Goal: Task Accomplishment & Management: Manage account settings

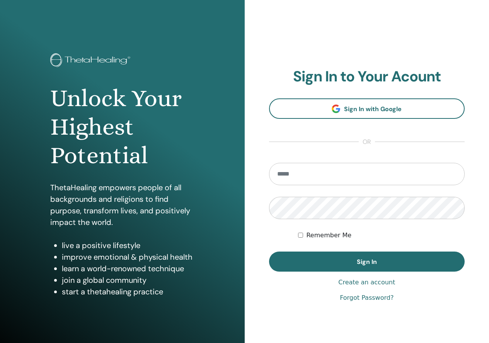
click at [326, 171] on input "email" at bounding box center [367, 174] width 196 height 22
type input "**********"
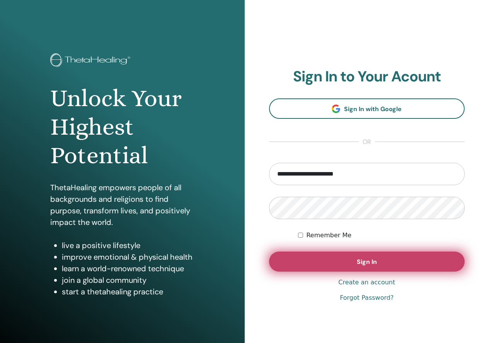
click at [287, 257] on button "Sign In" at bounding box center [367, 262] width 196 height 20
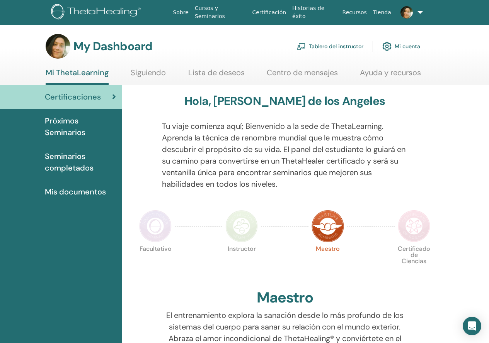
click at [336, 42] on link "Tablero del instructor" at bounding box center [329, 46] width 67 height 17
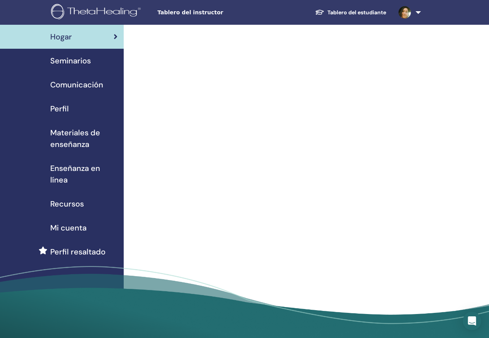
click at [70, 68] on link "Seminarios" at bounding box center [62, 61] width 124 height 24
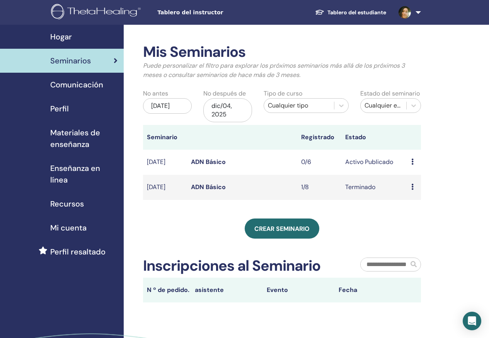
click at [55, 36] on span "Hogar" at bounding box center [61, 37] width 22 height 12
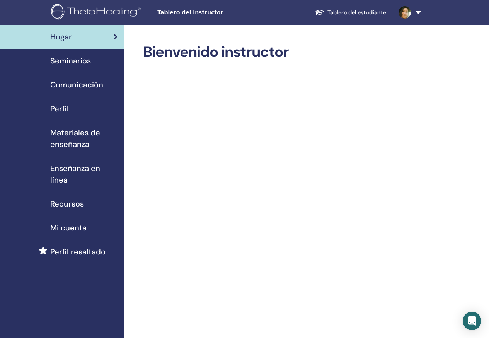
click at [182, 10] on span "Tablero del instructor" at bounding box center [215, 12] width 116 height 8
click at [181, 14] on span "Tablero del instructor" at bounding box center [215, 12] width 116 height 8
click at [176, 9] on span "Tablero del instructor" at bounding box center [215, 12] width 116 height 8
click at [88, 56] on span "Seminarios" at bounding box center [70, 61] width 41 height 12
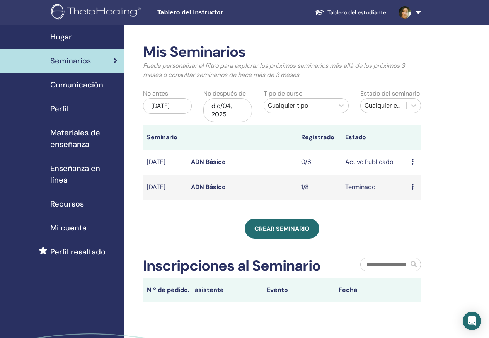
click at [413, 161] on icon at bounding box center [412, 161] width 2 height 6
click at [474, 145] on div "Mis Seminarios Puede personalizar el filtro para explorar los próximos seminari…" at bounding box center [307, 217] width 366 height 385
click at [408, 158] on td "Avance Editar asistentes Cancelar" at bounding box center [413, 161] width 13 height 25
click at [411, 160] on icon at bounding box center [412, 161] width 2 height 6
click at [411, 175] on link "Editar" at bounding box center [410, 178] width 17 height 8
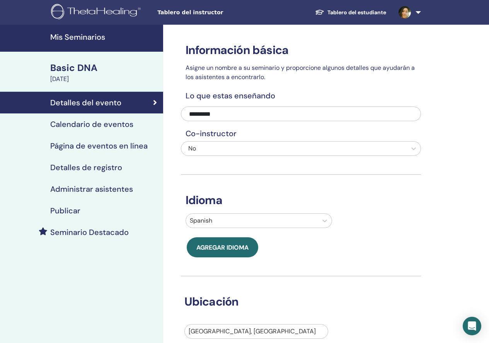
click at [104, 171] on h4 "Detalles de registro" at bounding box center [86, 167] width 72 height 9
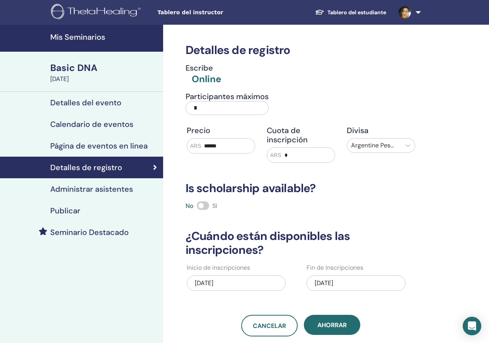
click at [93, 188] on h4 "Administrar asistentes" at bounding box center [91, 189] width 83 height 9
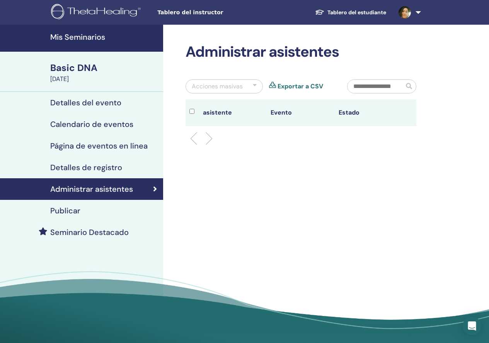
click at [68, 211] on h4 "Publicar" at bounding box center [65, 210] width 30 height 9
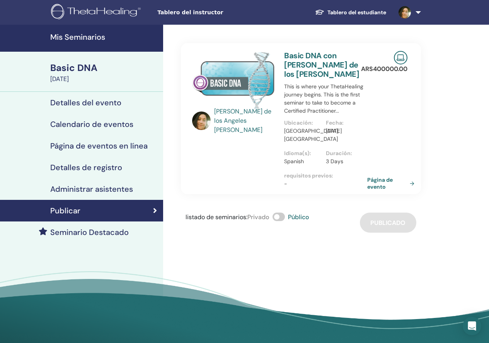
click at [62, 41] on h4 "Mis Seminarios" at bounding box center [104, 36] width 108 height 9
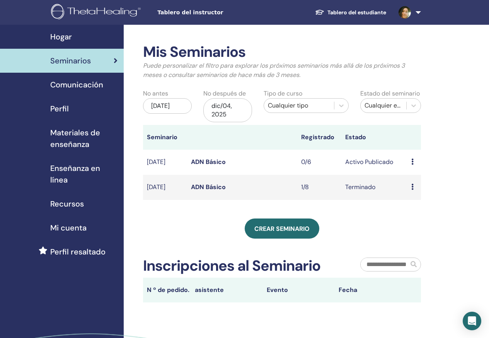
click at [61, 107] on span "Perfil" at bounding box center [59, 109] width 19 height 12
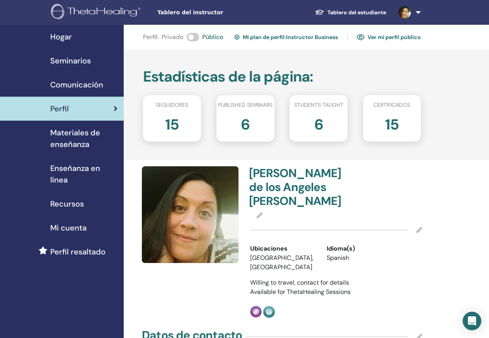
click at [419, 229] on icon at bounding box center [419, 230] width 6 height 6
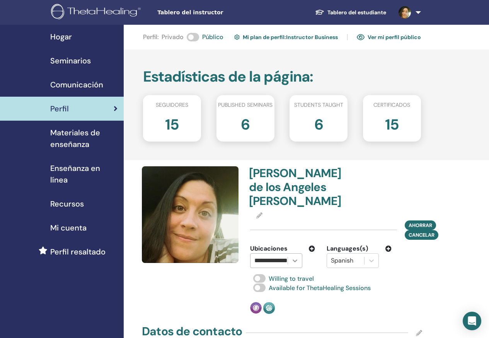
scroll to position [0, 15]
click at [299, 262] on div at bounding box center [295, 260] width 14 height 14
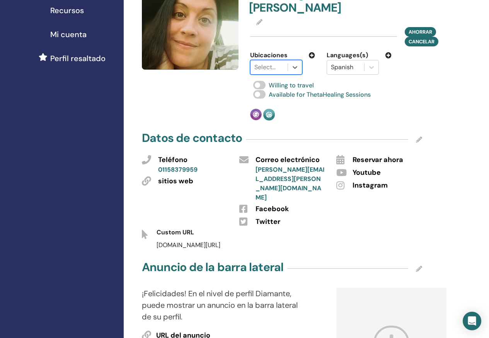
scroll to position [154, 0]
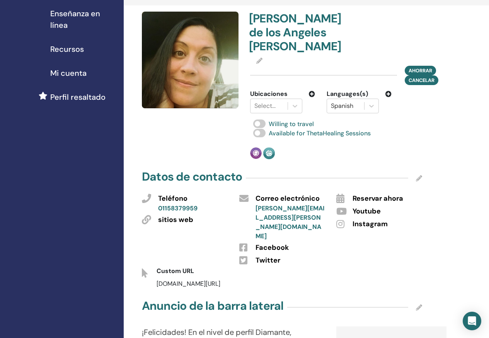
click at [312, 93] on icon at bounding box center [312, 94] width 6 height 6
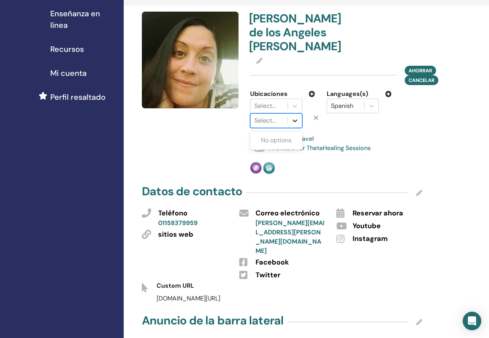
click at [294, 121] on icon at bounding box center [294, 120] width 5 height 3
click at [290, 110] on div at bounding box center [295, 106] width 14 height 14
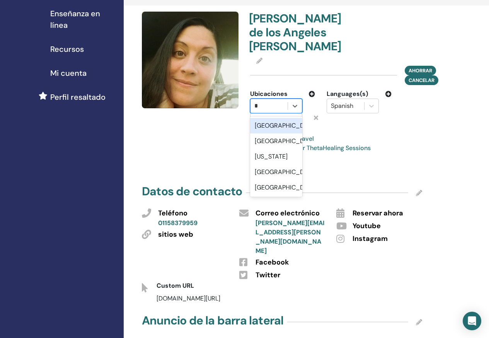
type input "**"
click at [275, 122] on div "[GEOGRAPHIC_DATA]" at bounding box center [276, 125] width 52 height 15
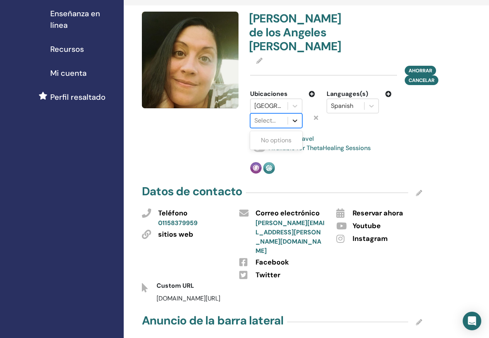
click at [294, 122] on icon at bounding box center [295, 121] width 8 height 8
click at [270, 121] on div at bounding box center [268, 120] width 29 height 11
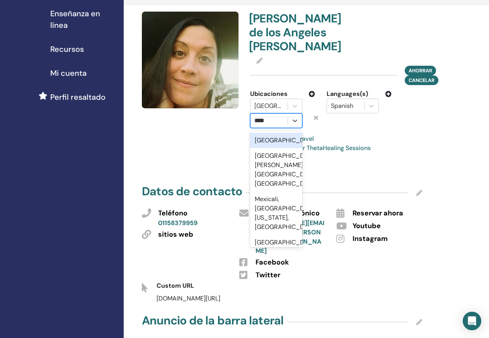
type input "*****"
click at [276, 140] on div "Mexico" at bounding box center [276, 139] width 52 height 15
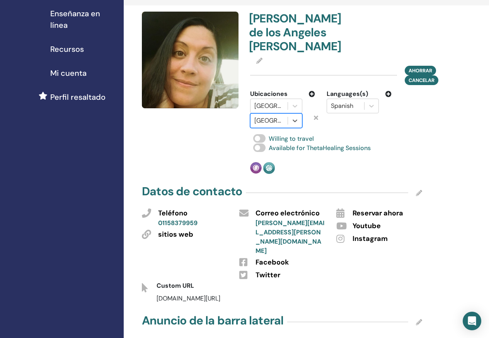
click at [311, 92] on icon at bounding box center [312, 94] width 6 height 6
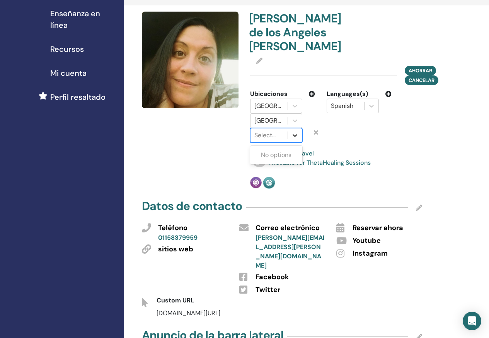
click at [298, 135] on icon at bounding box center [295, 135] width 8 height 8
click at [263, 137] on div at bounding box center [268, 135] width 29 height 11
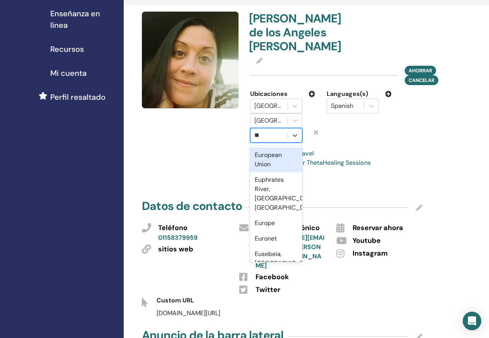
type input "***"
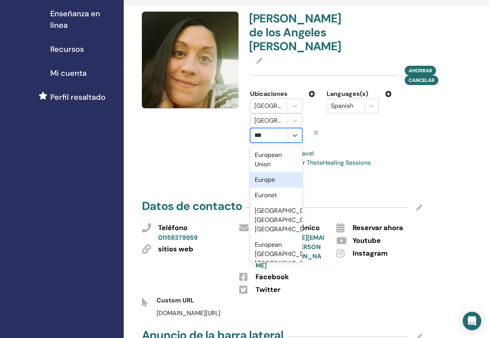
click at [281, 178] on div "Europe" at bounding box center [276, 179] width 52 height 15
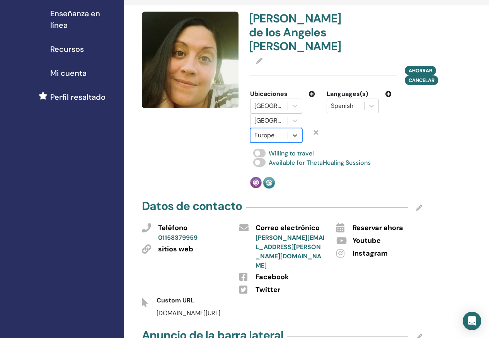
click at [418, 66] on span "Ahorrar" at bounding box center [420, 70] width 24 height 8
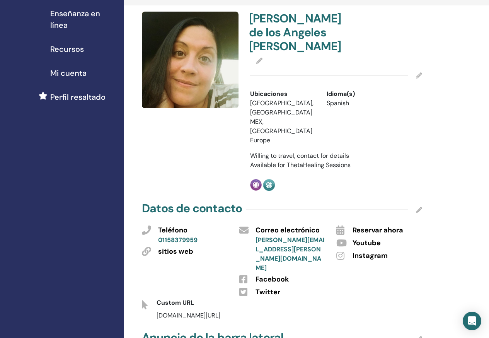
scroll to position [116, 0]
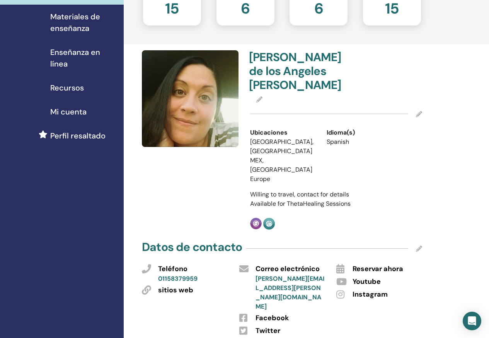
click at [419, 114] on icon at bounding box center [419, 114] width 6 height 6
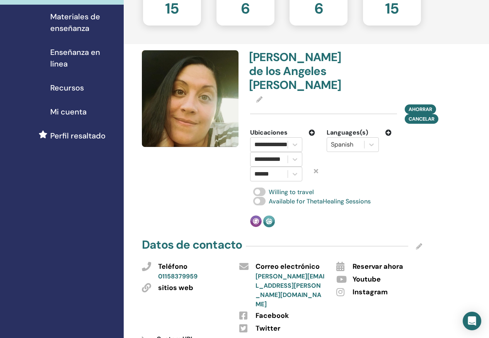
click at [387, 133] on icon at bounding box center [388, 132] width 6 height 6
click at [388, 134] on icon at bounding box center [388, 132] width 6 height 6
click at [393, 168] on icon at bounding box center [392, 171] width 4 height 6
click at [391, 155] on icon at bounding box center [392, 156] width 4 height 6
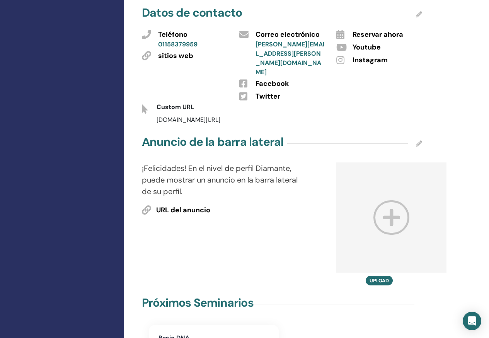
scroll to position [386, 0]
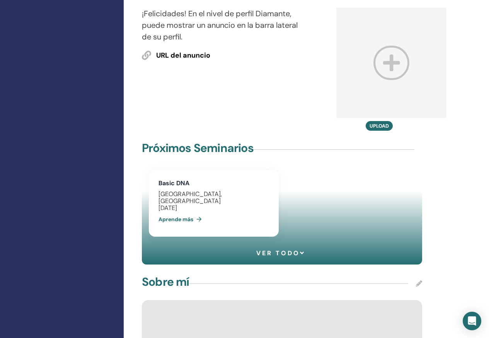
scroll to position [656, 0]
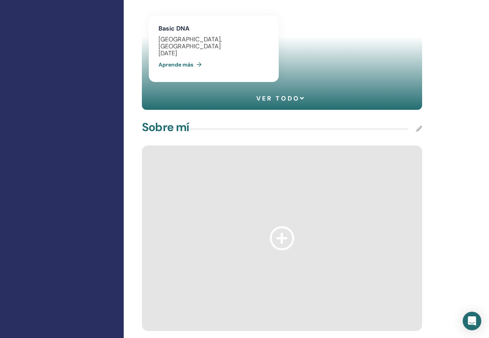
drag, startPoint x: 310, startPoint y: 51, endPoint x: 279, endPoint y: 63, distance: 33.0
click at [293, 145] on div at bounding box center [282, 237] width 280 height 185
drag, startPoint x: 280, startPoint y: 61, endPoint x: 277, endPoint y: 50, distance: 12.0
click at [281, 226] on icon at bounding box center [282, 238] width 25 height 24
click at [277, 226] on icon at bounding box center [282, 238] width 25 height 24
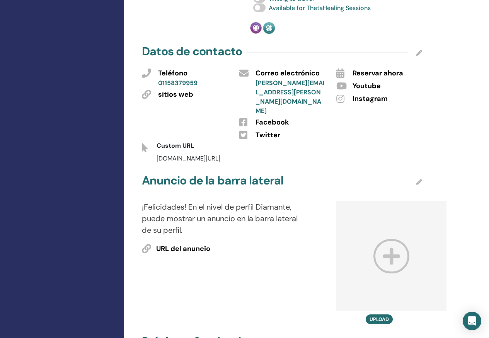
scroll to position [463, 0]
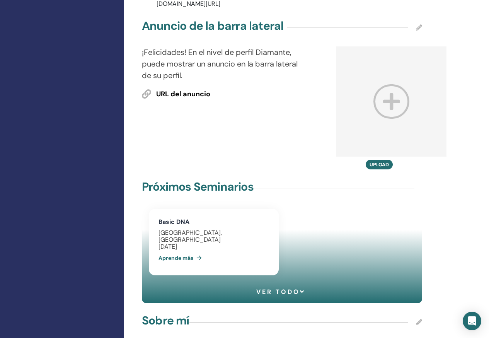
click at [418, 319] on icon at bounding box center [419, 322] width 6 height 6
drag, startPoint x: 349, startPoint y: 161, endPoint x: 217, endPoint y: 150, distance: 132.9
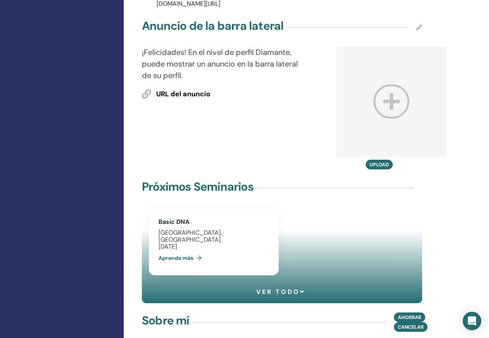
drag, startPoint x: 192, startPoint y: 149, endPoint x: 191, endPoint y: 156, distance: 6.6
drag, startPoint x: 191, startPoint y: 156, endPoint x: 181, endPoint y: 163, distance: 11.9
drag, startPoint x: 175, startPoint y: 142, endPoint x: 187, endPoint y: 132, distance: 16.4
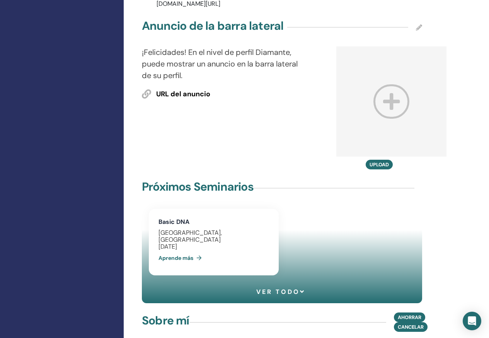
click at [176, 312] on div "Sobre mí Ahorrar Cancelar" at bounding box center [282, 321] width 280 height 19
click at [187, 313] on h4 "Sobre mí" at bounding box center [165, 320] width 47 height 14
click at [189, 313] on h4 "Sobre mí" at bounding box center [165, 320] width 47 height 14
drag, startPoint x: 189, startPoint y: 135, endPoint x: 196, endPoint y: 133, distance: 7.3
click at [196, 312] on div "Sobre mí Ahorrar Cancelar" at bounding box center [282, 321] width 280 height 19
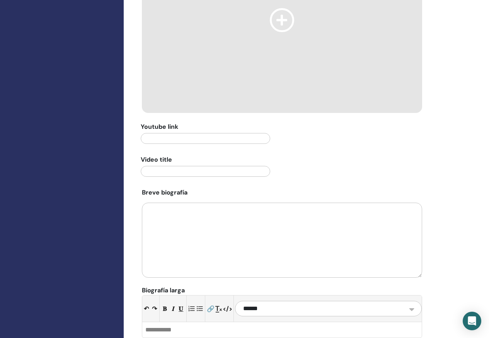
scroll to position [797, 0]
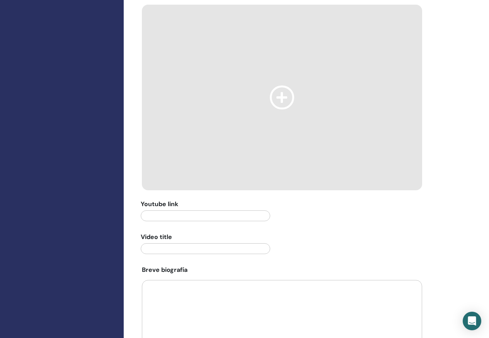
paste textarea "**********"
type textarea "**********"
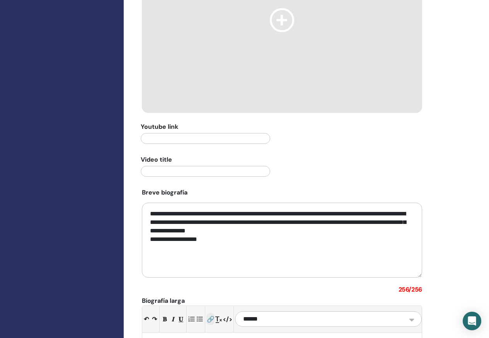
scroll to position [758, 0]
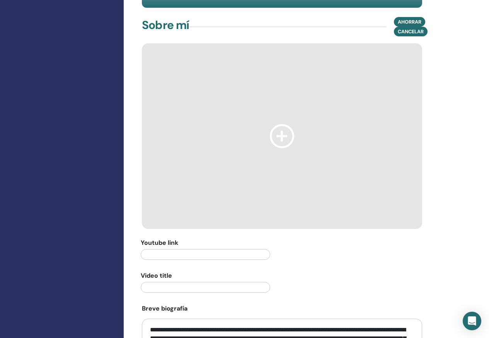
drag, startPoint x: 209, startPoint y: 172, endPoint x: 150, endPoint y: 142, distance: 65.6
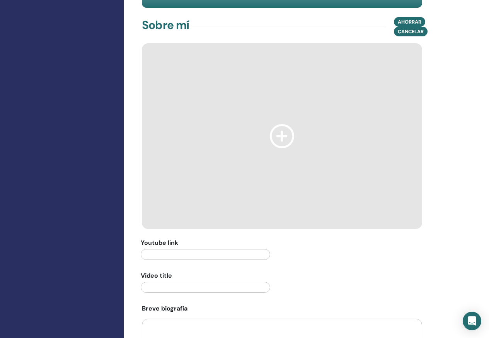
paste div
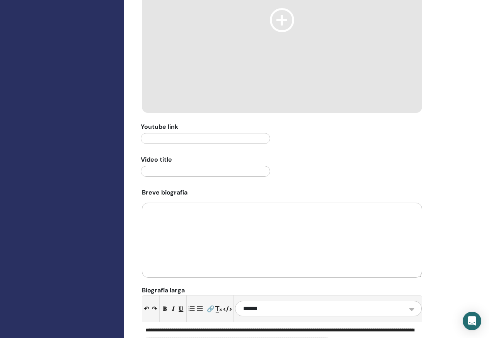
scroll to position [913, 0]
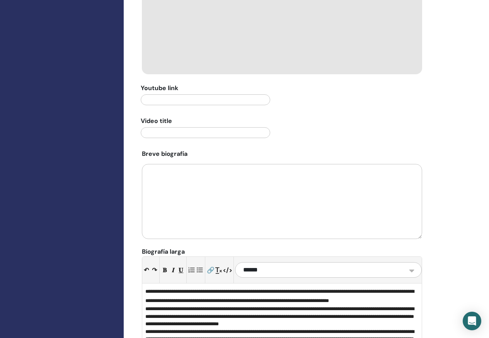
drag, startPoint x: 164, startPoint y: 183, endPoint x: 344, endPoint y: 226, distance: 185.1
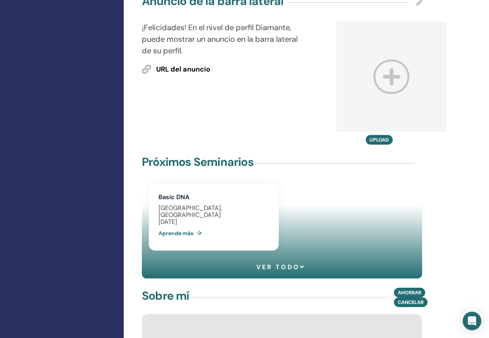
scroll to position [372, 0]
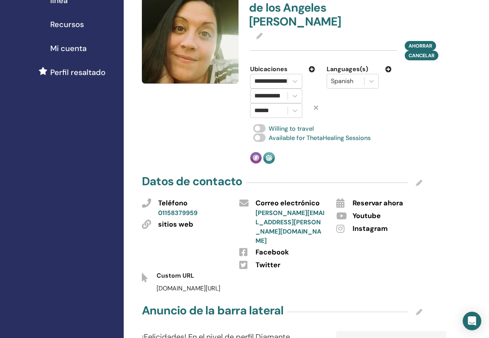
scroll to position [256, 0]
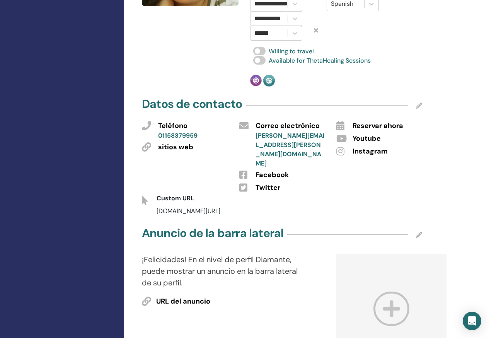
click at [375, 154] on span "Instagram" at bounding box center [369, 151] width 35 height 10
click at [416, 106] on icon at bounding box center [419, 105] width 6 height 6
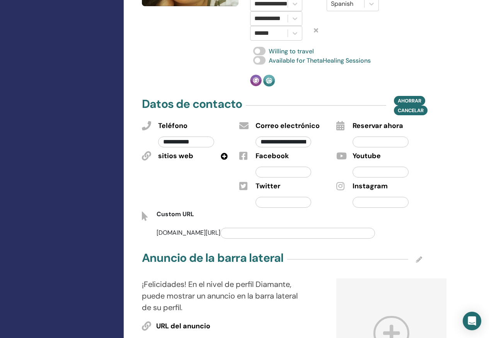
click at [364, 197] on input "text" at bounding box center [380, 202] width 56 height 11
type input "**********"
click at [410, 100] on span "Ahorrar" at bounding box center [409, 101] width 24 height 8
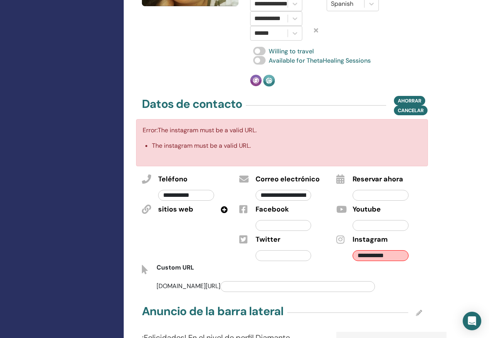
click at [355, 254] on input "**********" at bounding box center [380, 255] width 56 height 11
drag, startPoint x: 398, startPoint y: 258, endPoint x: 344, endPoint y: 248, distance: 54.5
click at [344, 248] on div "**********" at bounding box center [378, 247] width 97 height 30
paste input "**********"
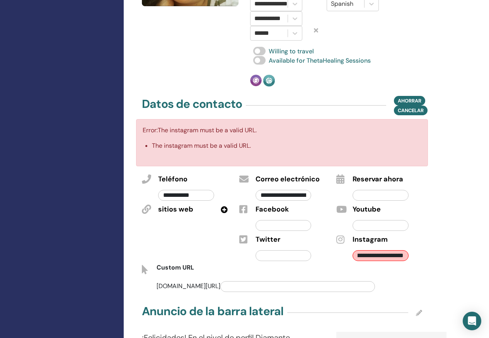
type input "**********"
click at [415, 98] on span "Ahorrar" at bounding box center [409, 101] width 24 height 8
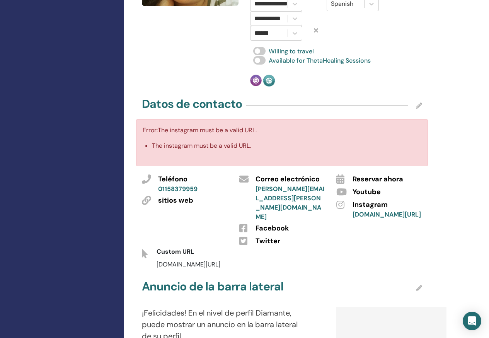
click at [417, 105] on icon at bounding box center [419, 105] width 6 height 6
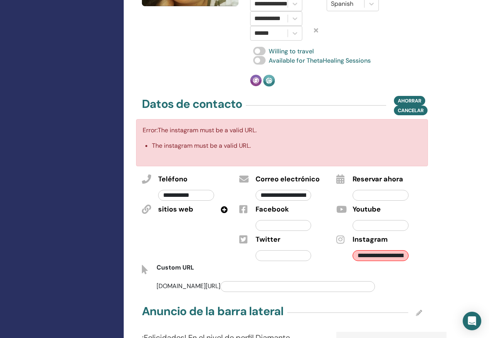
click at [340, 270] on div "Custom URL" at bounding box center [282, 269] width 292 height 13
click at [333, 257] on div at bounding box center [338, 247] width 16 height 30
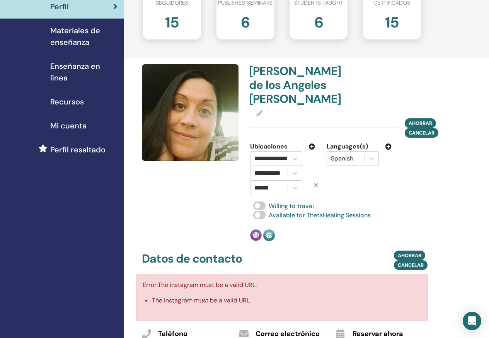
click at [423, 191] on div "**********" at bounding box center [335, 168] width 183 height 54
click at [407, 253] on span "Ahorrar" at bounding box center [409, 255] width 24 height 8
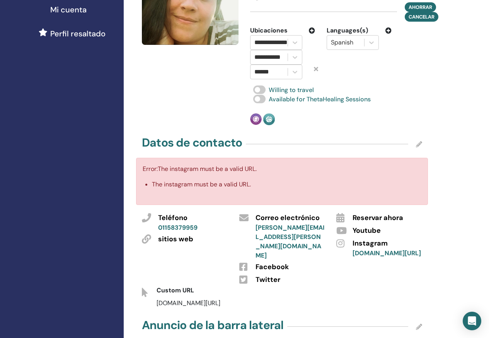
scroll to position [256, 0]
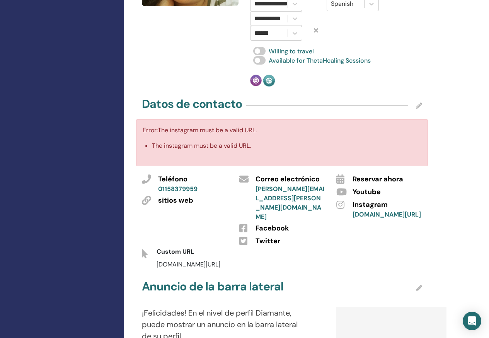
click at [302, 236] on div "Twitter" at bounding box center [290, 241] width 70 height 10
click at [380, 218] on link "www.instagram.com/angeles__th?igsh=NXZob2VkZWx2NG1i" at bounding box center [386, 214] width 68 height 8
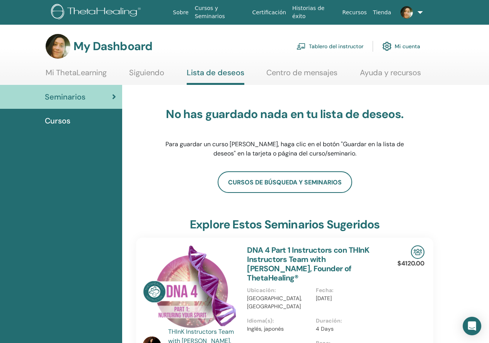
click at [348, 46] on link "Tablero del instructor" at bounding box center [329, 46] width 67 height 17
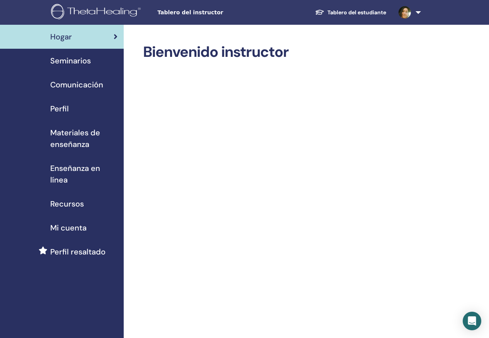
click at [81, 257] on link "Perfil resaltado" at bounding box center [62, 251] width 124 height 24
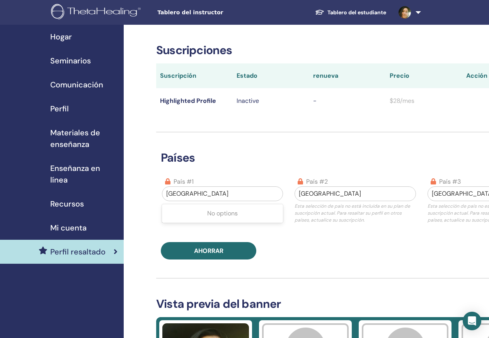
click at [198, 187] on div "[GEOGRAPHIC_DATA]" at bounding box center [222, 194] width 120 height 14
click at [195, 192] on div at bounding box center [222, 193] width 112 height 11
click at [213, 192] on div at bounding box center [222, 193] width 112 height 11
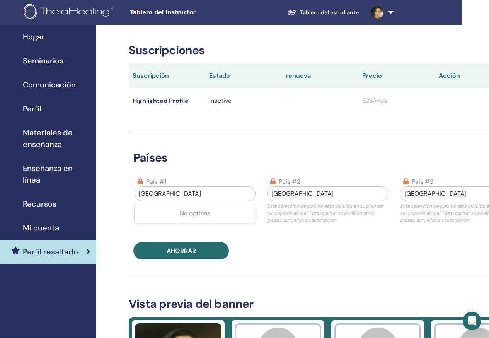
scroll to position [0, 80]
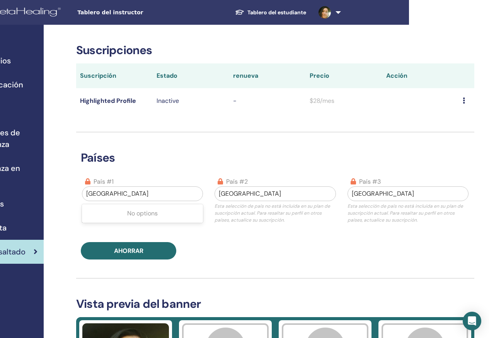
click at [111, 192] on div at bounding box center [142, 193] width 112 height 11
click at [112, 189] on div at bounding box center [142, 193] width 112 height 11
click at [117, 213] on div "No options" at bounding box center [142, 212] width 121 height 15
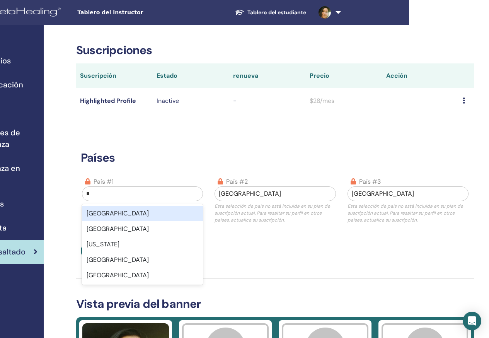
type input "**"
click at [122, 214] on div "[GEOGRAPHIC_DATA]" at bounding box center [142, 212] width 121 height 15
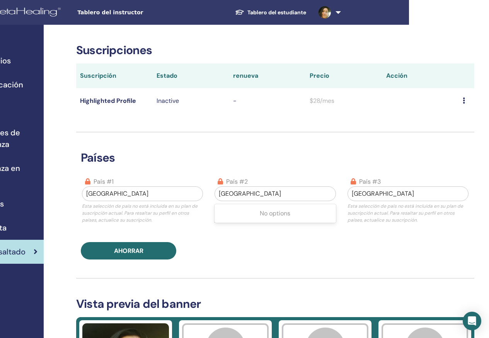
click at [243, 192] on div at bounding box center [275, 193] width 112 height 11
click at [370, 196] on div at bounding box center [407, 193] width 112 height 11
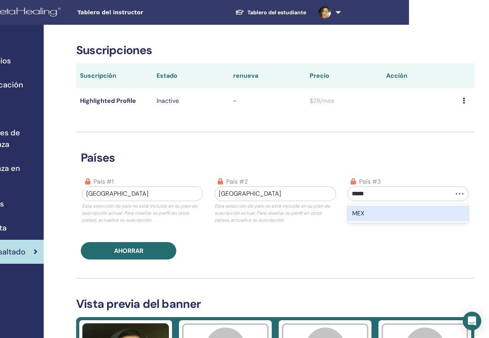
type input "******"
click at [380, 207] on div "México" at bounding box center [407, 212] width 121 height 15
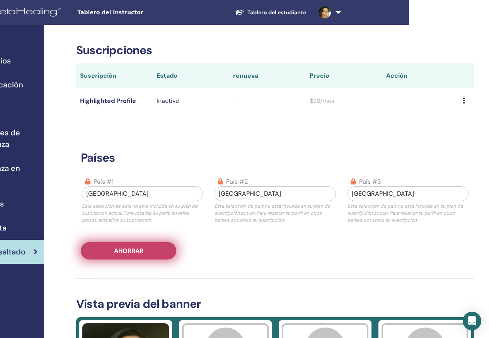
click at [129, 253] on span "Ahorrar" at bounding box center [128, 250] width 29 height 8
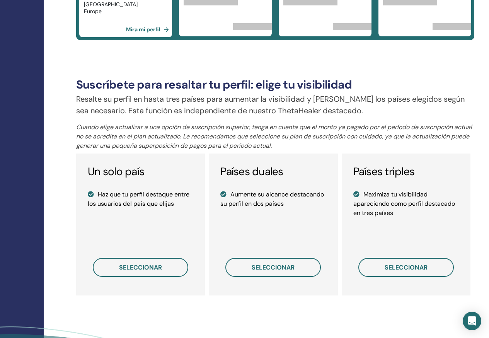
scroll to position [502, 80]
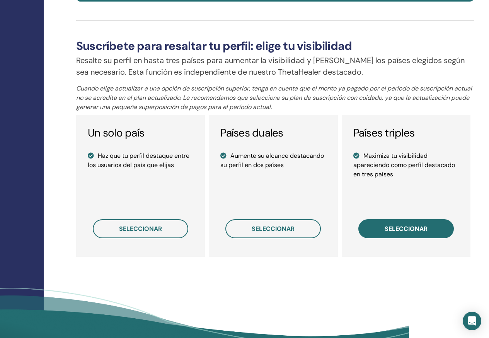
click at [397, 230] on span "seleccionar" at bounding box center [405, 228] width 43 height 8
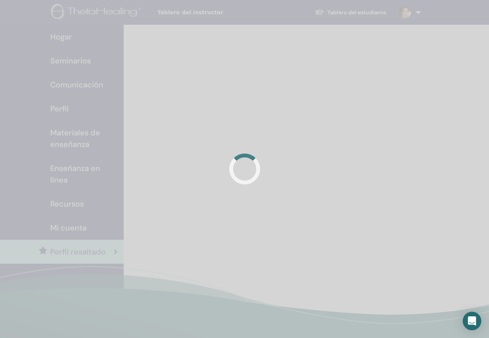
scroll to position [190, 2]
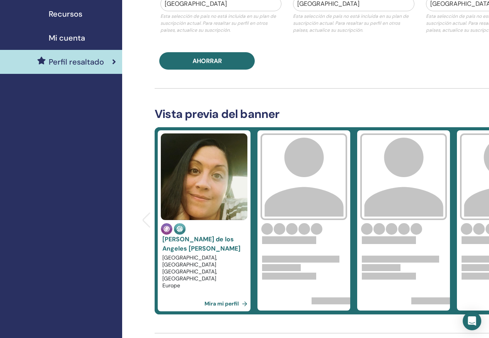
click at [216, 303] on link "Mira mi perfil" at bounding box center [227, 302] width 46 height 15
